Goal: Task Accomplishment & Management: Manage account settings

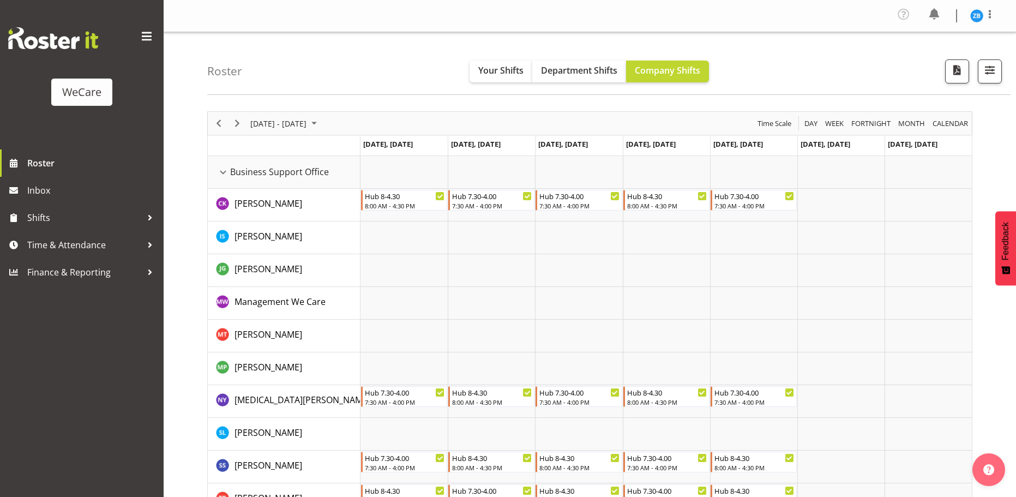
scroll to position [369, 0]
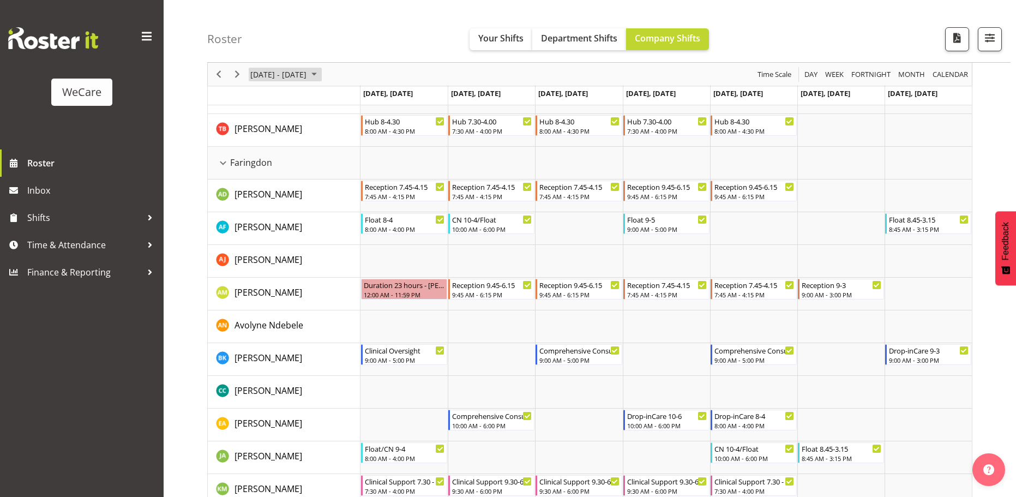
click at [308, 77] on span "[DATE] - [DATE]" at bounding box center [278, 75] width 58 height 14
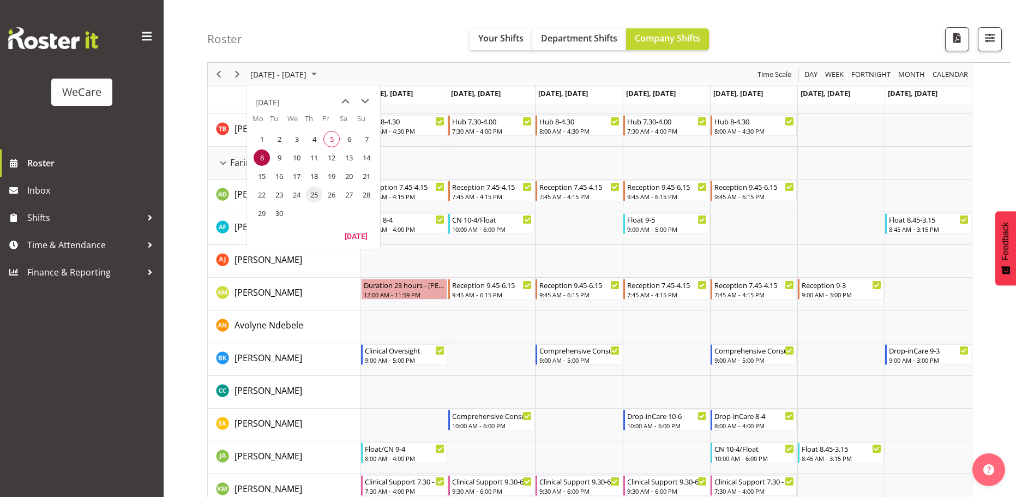
click at [309, 192] on span "25" at bounding box center [314, 194] width 16 height 16
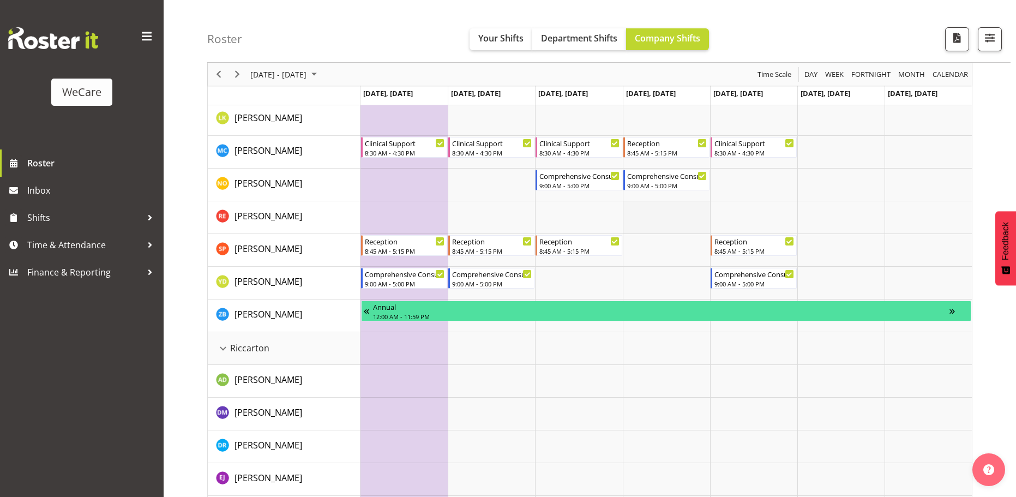
scroll to position [2127, 0]
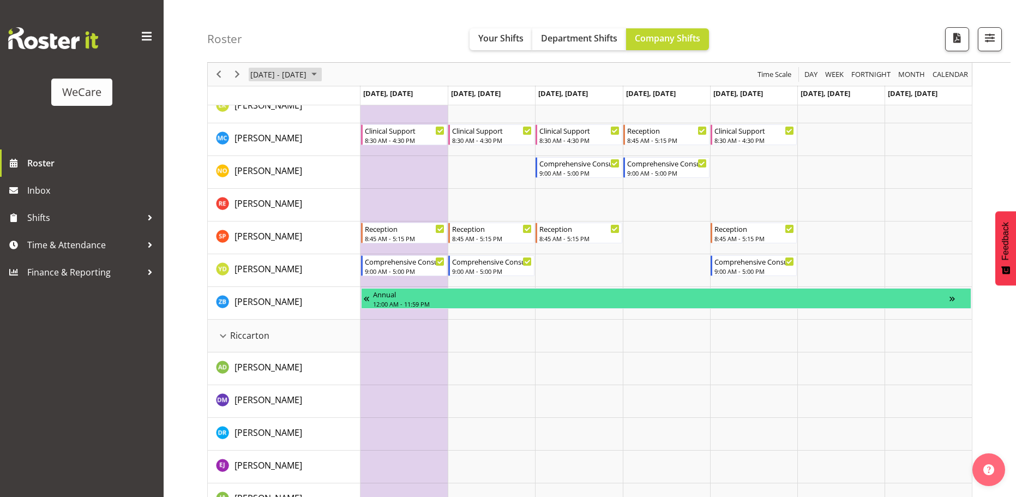
click at [308, 75] on span "[DATE] - [DATE]" at bounding box center [278, 75] width 58 height 14
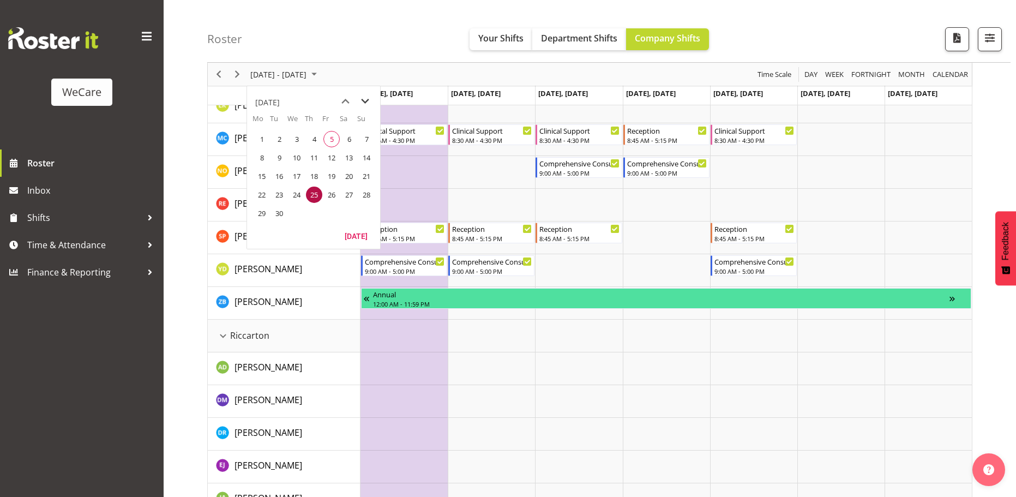
click at [370, 102] on span "next month" at bounding box center [365, 102] width 19 height 20
click at [319, 160] on span "9" at bounding box center [314, 157] width 16 height 16
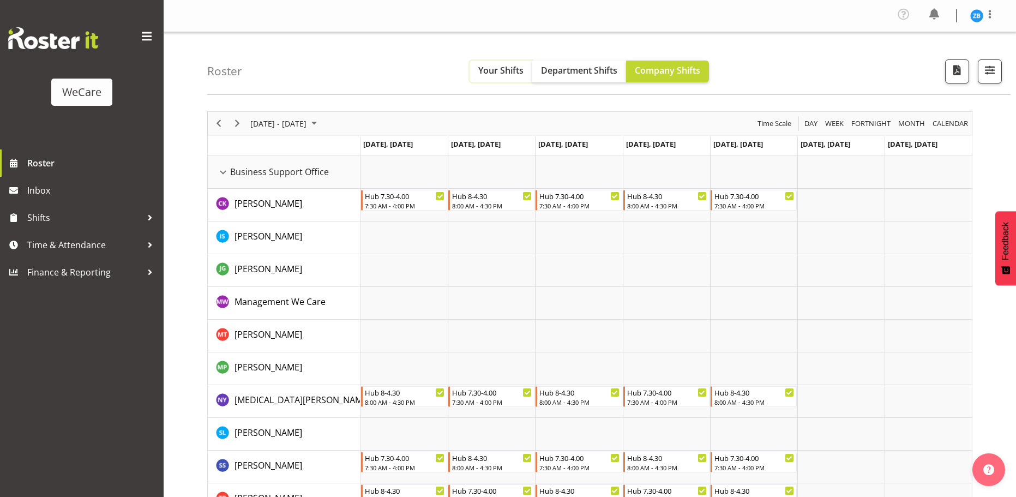
click at [495, 70] on span "Your Shifts" at bounding box center [500, 70] width 45 height 12
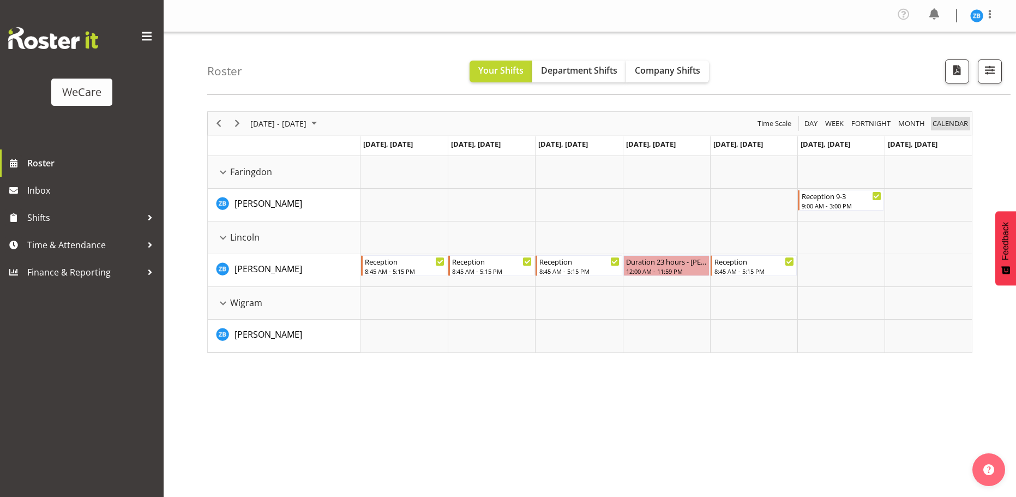
click at [965, 124] on span "calendar" at bounding box center [950, 124] width 38 height 14
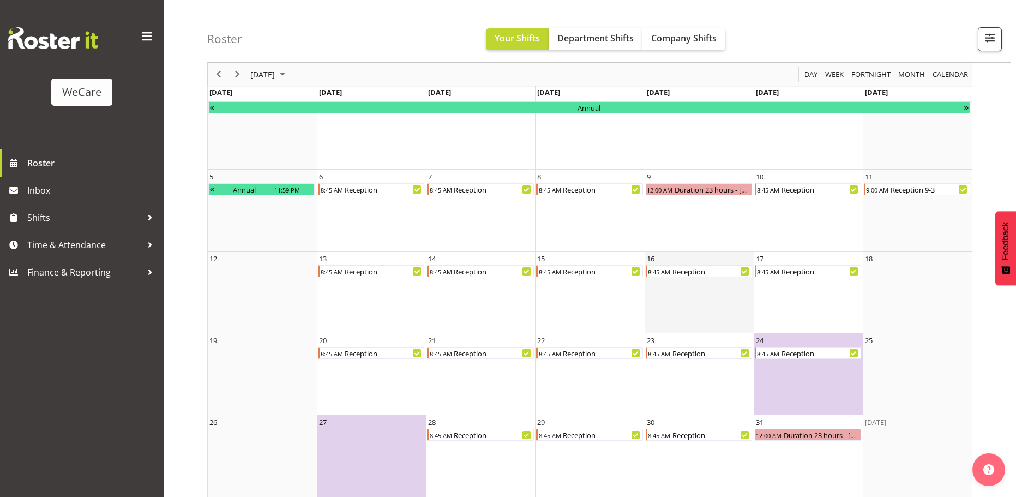
scroll to position [74, 0]
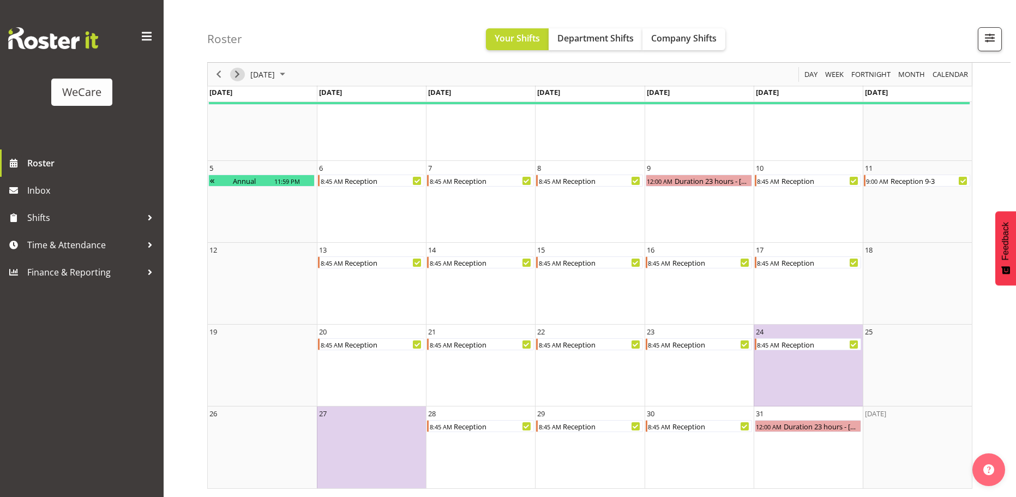
click at [233, 79] on span "Next" at bounding box center [237, 75] width 13 height 14
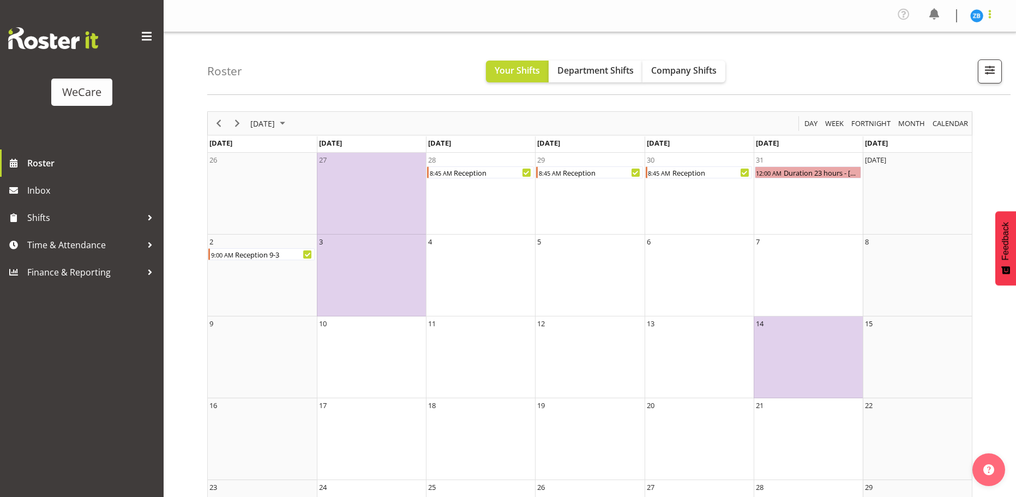
click at [986, 15] on span at bounding box center [989, 14] width 13 height 13
click at [950, 62] on link "Log Out" at bounding box center [944, 60] width 105 height 20
